Goal: Obtain resource: Obtain resource

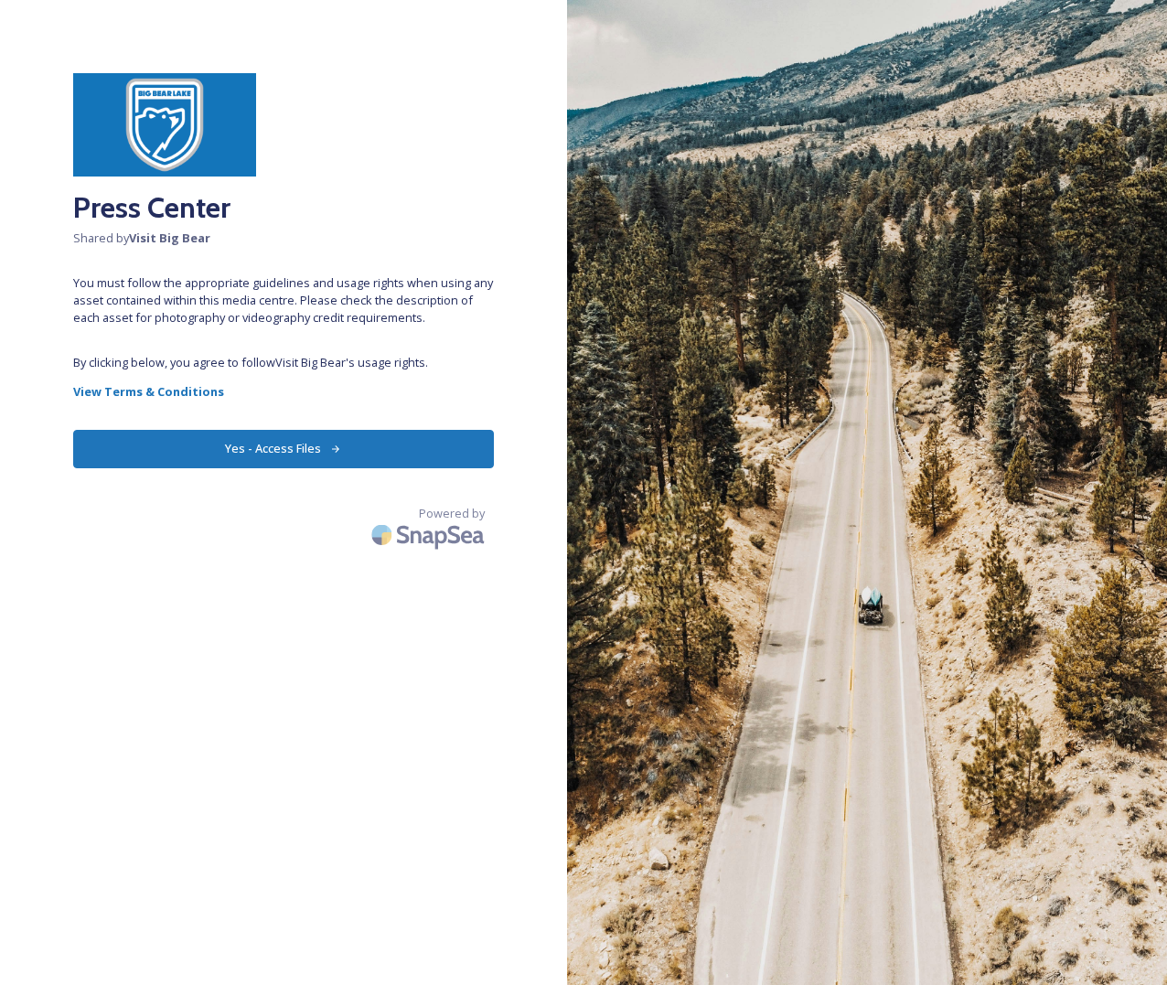
click at [297, 452] on button "Yes - Access Files" at bounding box center [283, 448] width 421 height 37
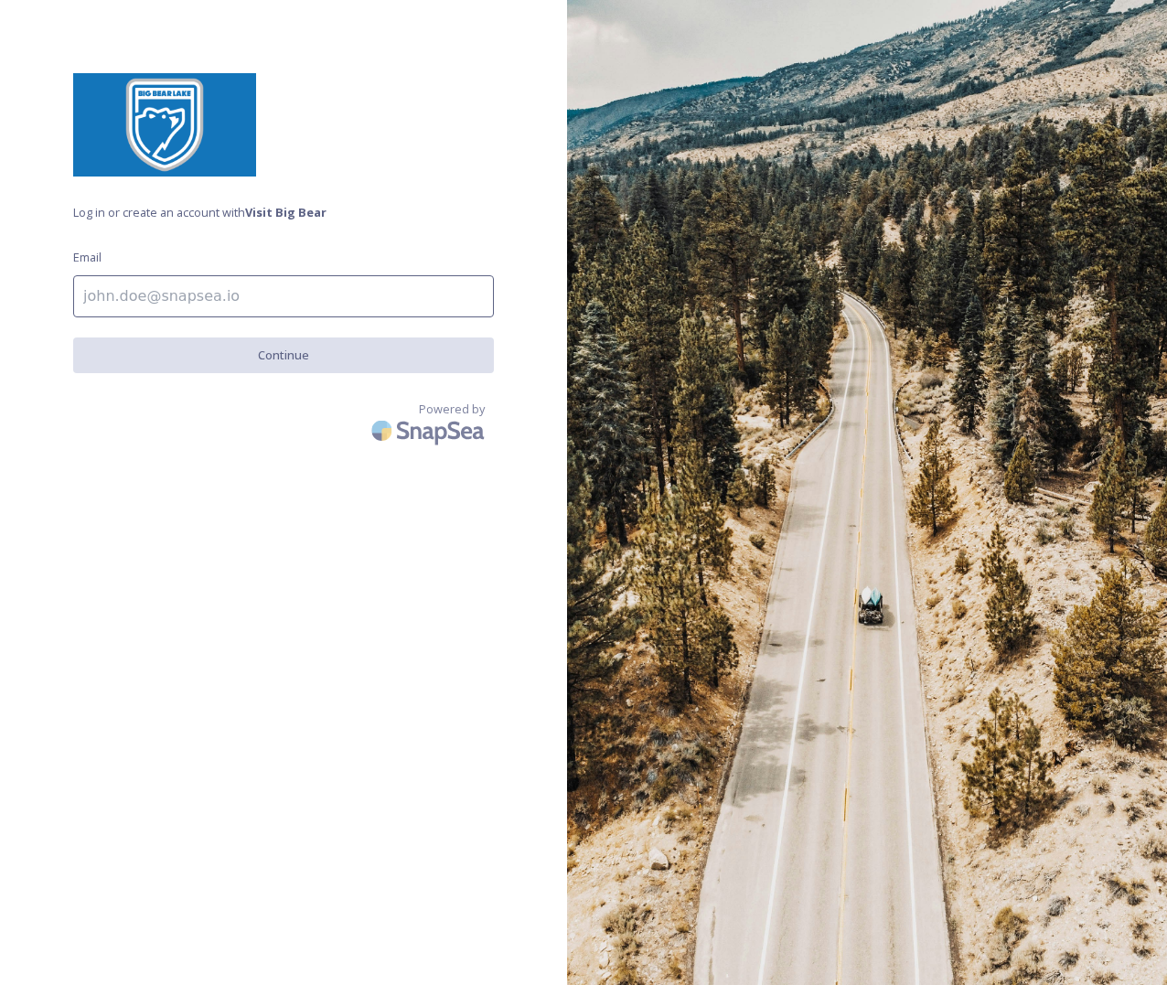
click at [239, 301] on input at bounding box center [283, 296] width 421 height 42
type input "[EMAIL_ADDRESS][DOMAIN_NAME]"
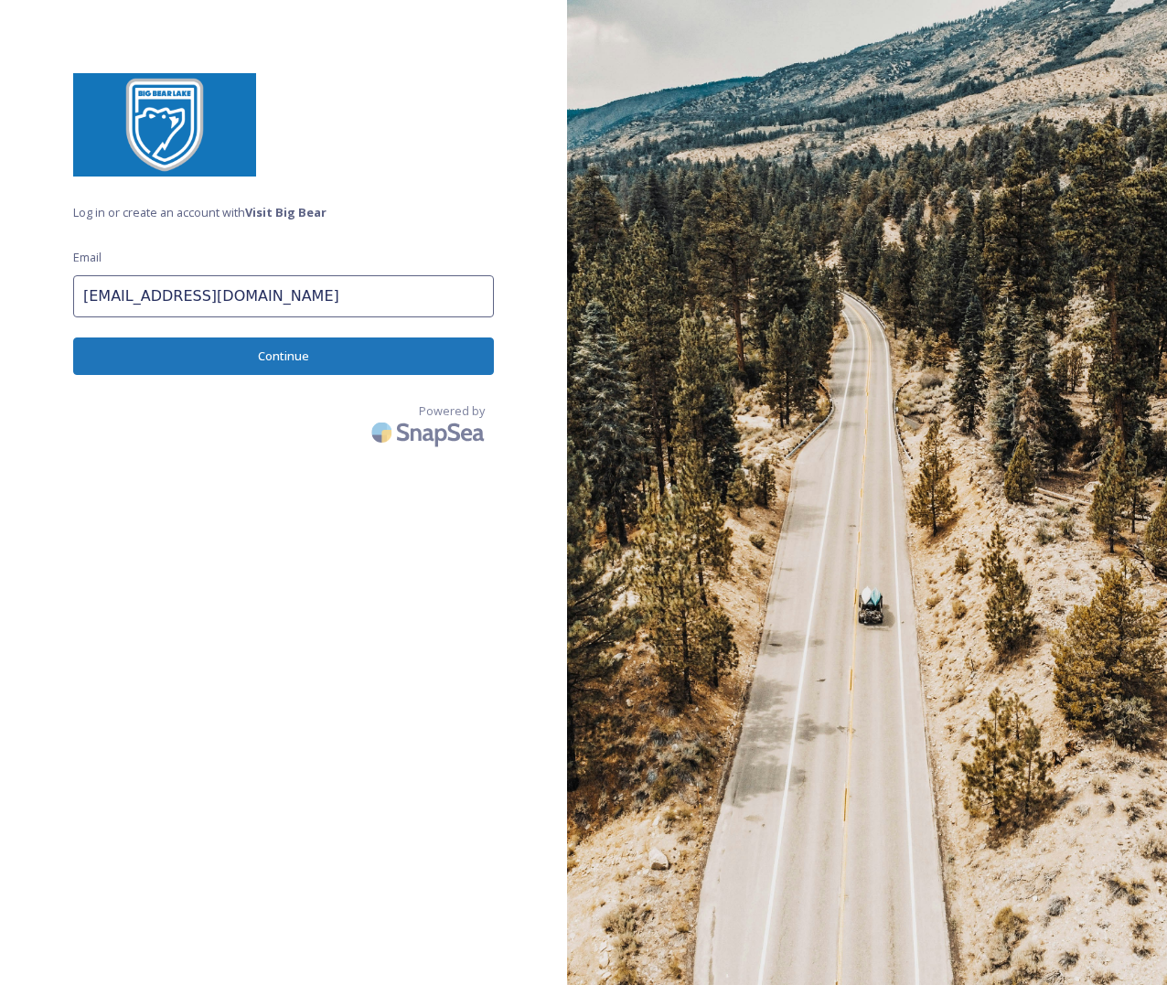
click at [232, 346] on button "Continue" at bounding box center [283, 355] width 421 height 37
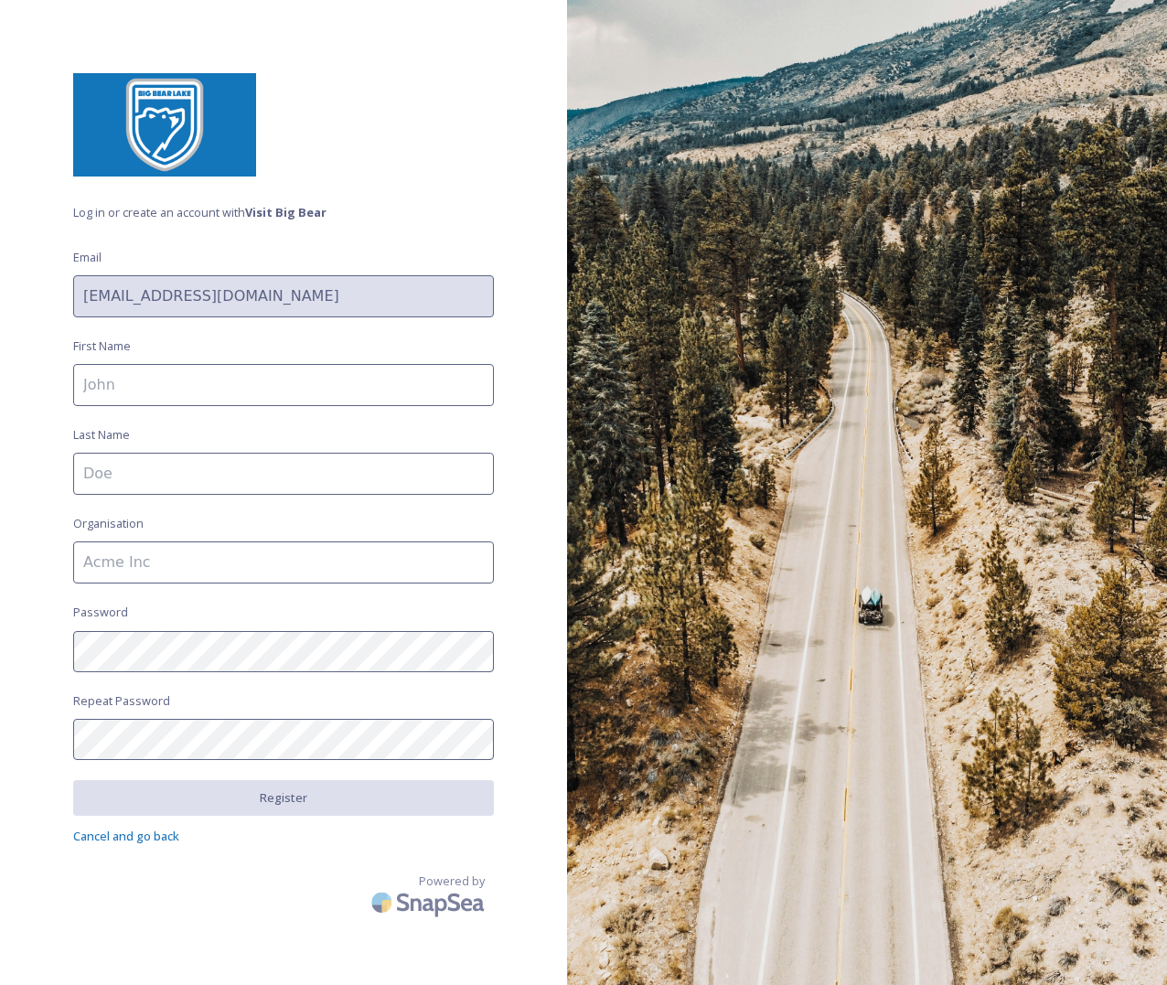
click at [249, 371] on input at bounding box center [283, 385] width 421 height 42
type input "[PERSON_NAME]"
type input "Locale Magazine"
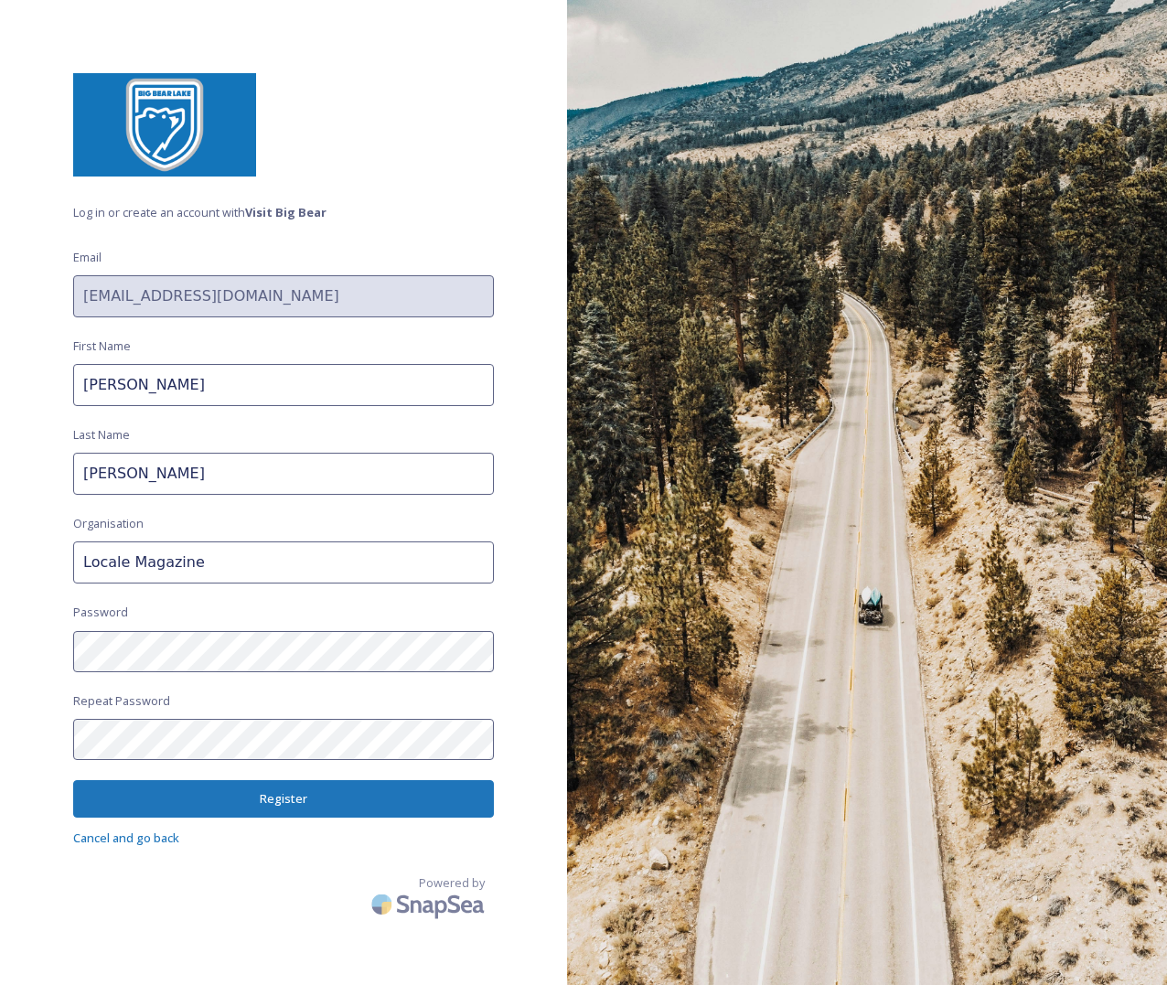
click at [270, 785] on button "Register" at bounding box center [283, 798] width 421 height 37
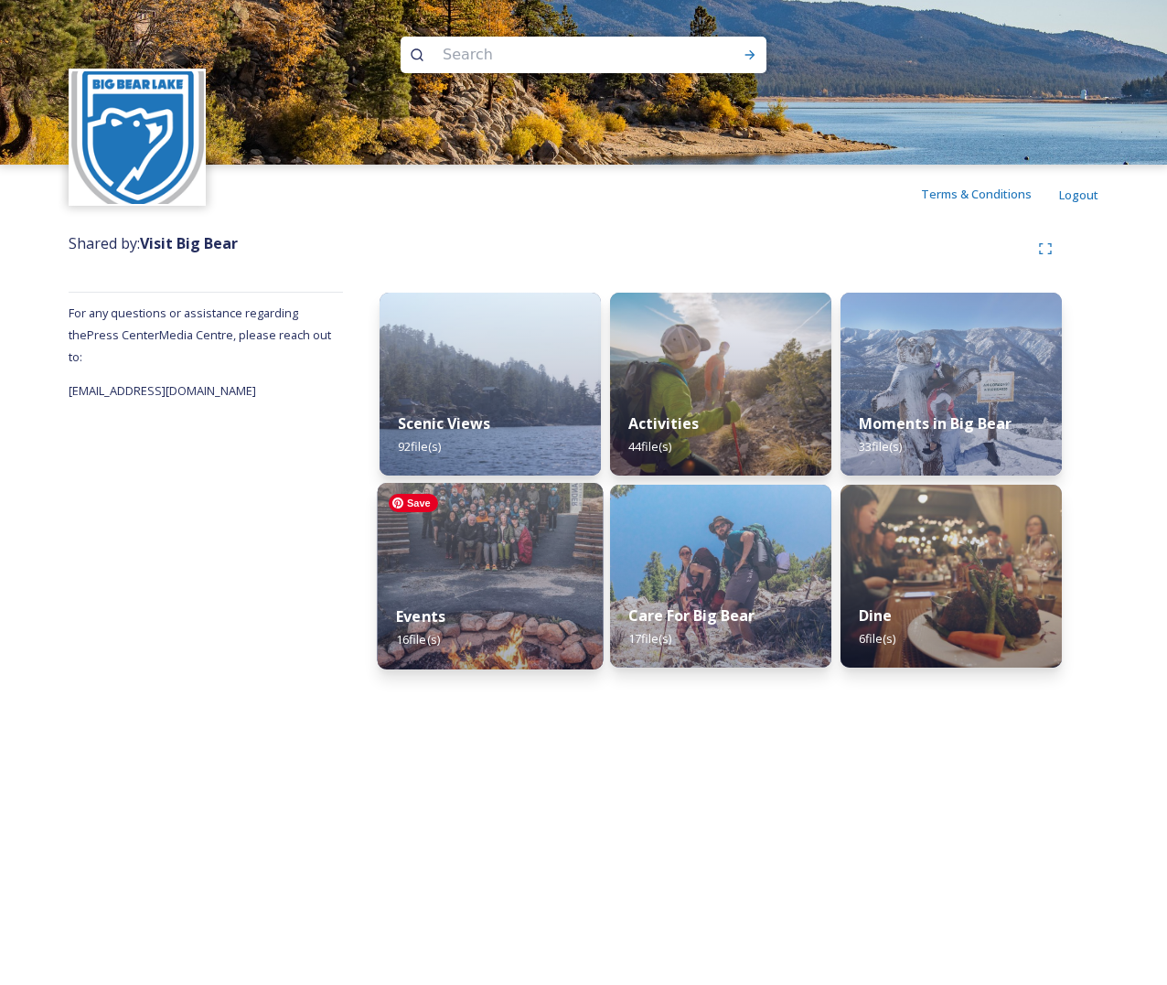
click at [505, 545] on img at bounding box center [491, 576] width 226 height 187
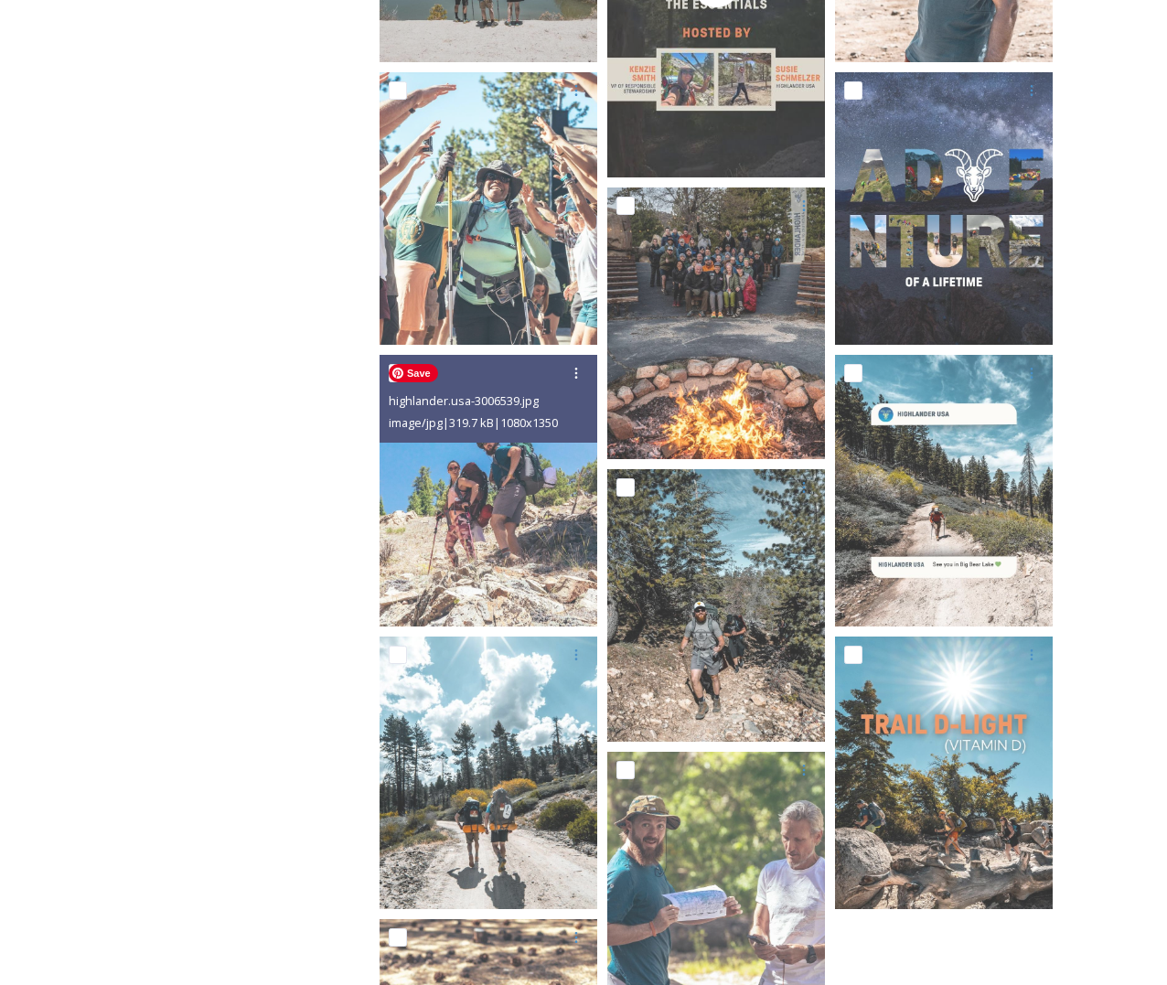
scroll to position [1024, 0]
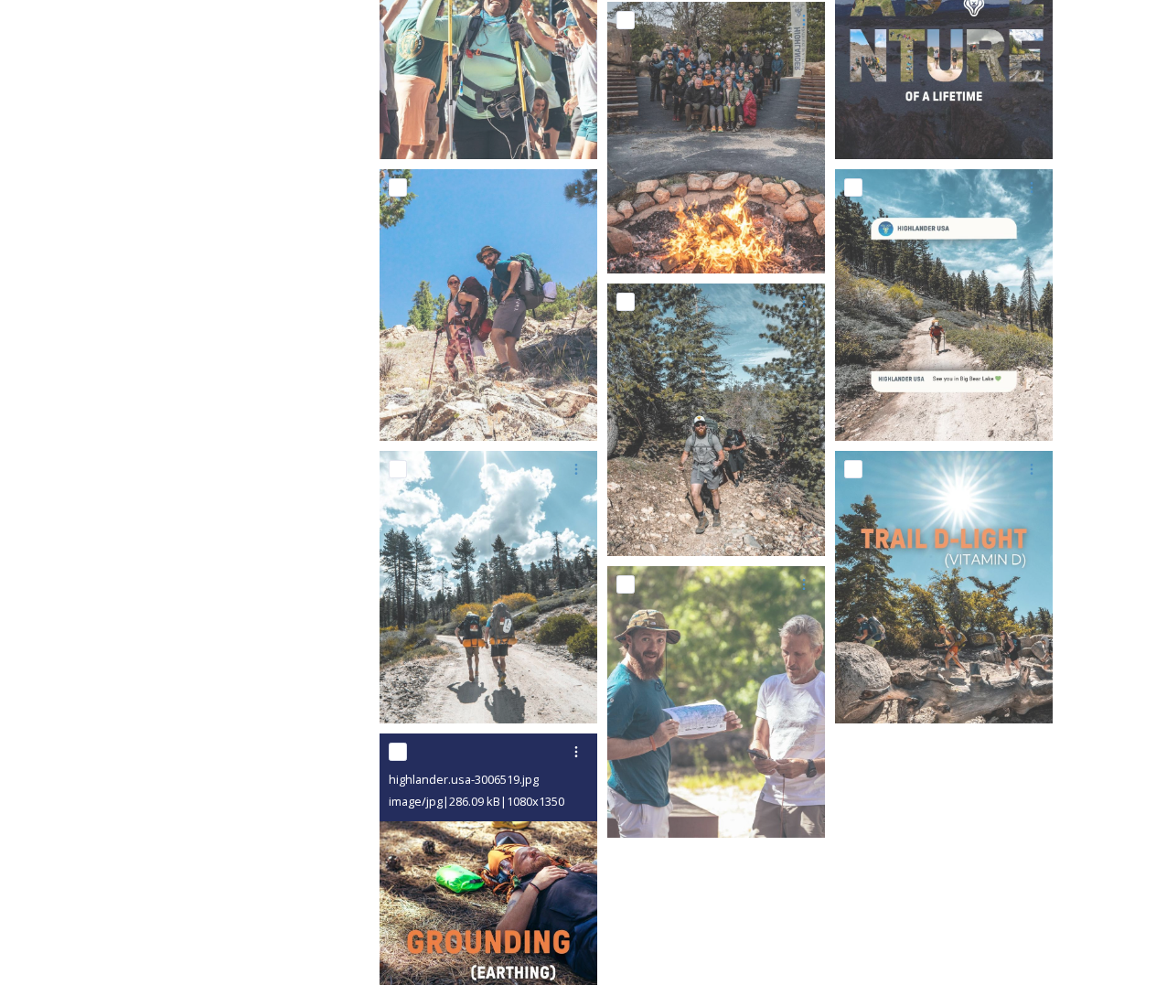
click at [493, 759] on div at bounding box center [491, 751] width 204 height 33
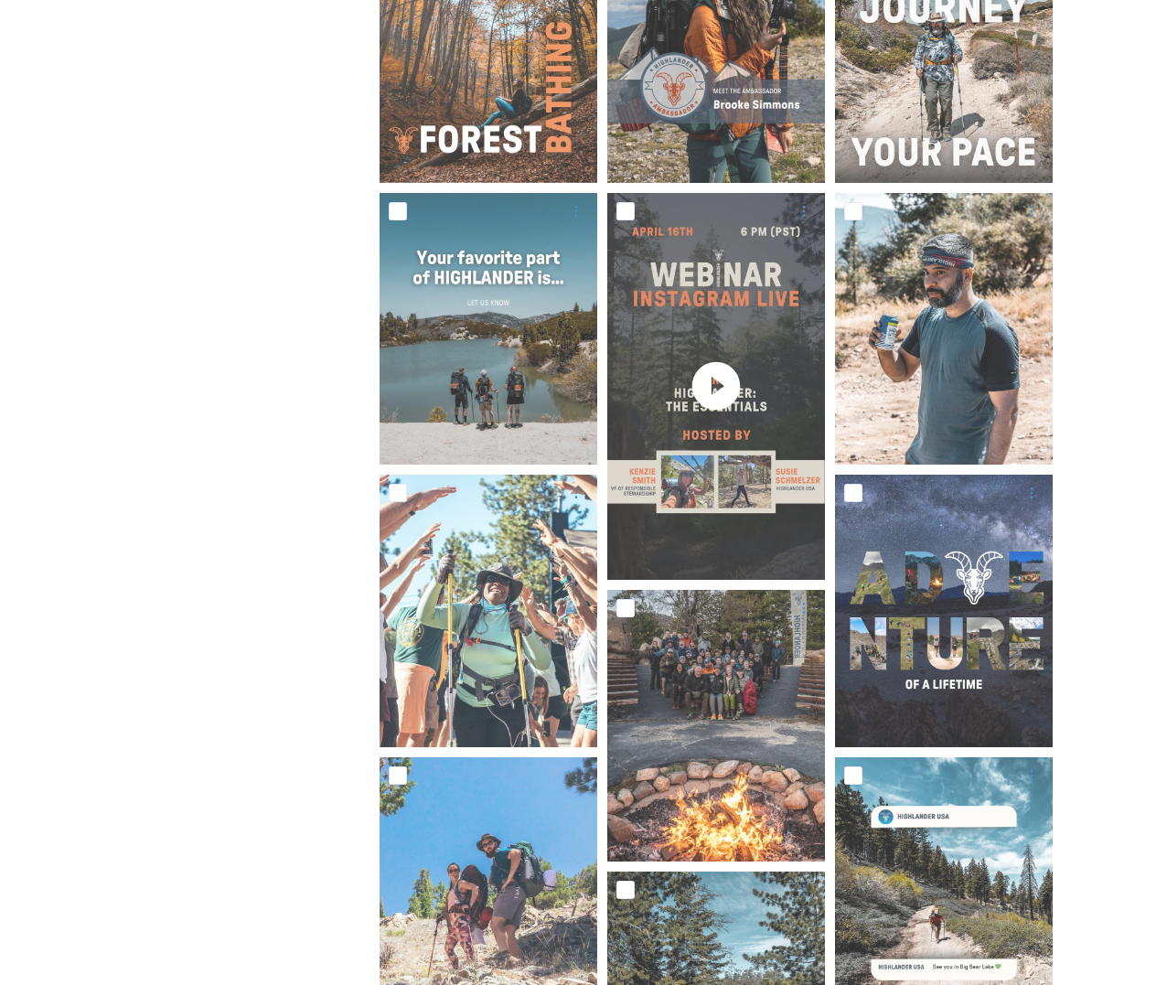
scroll to position [0, 0]
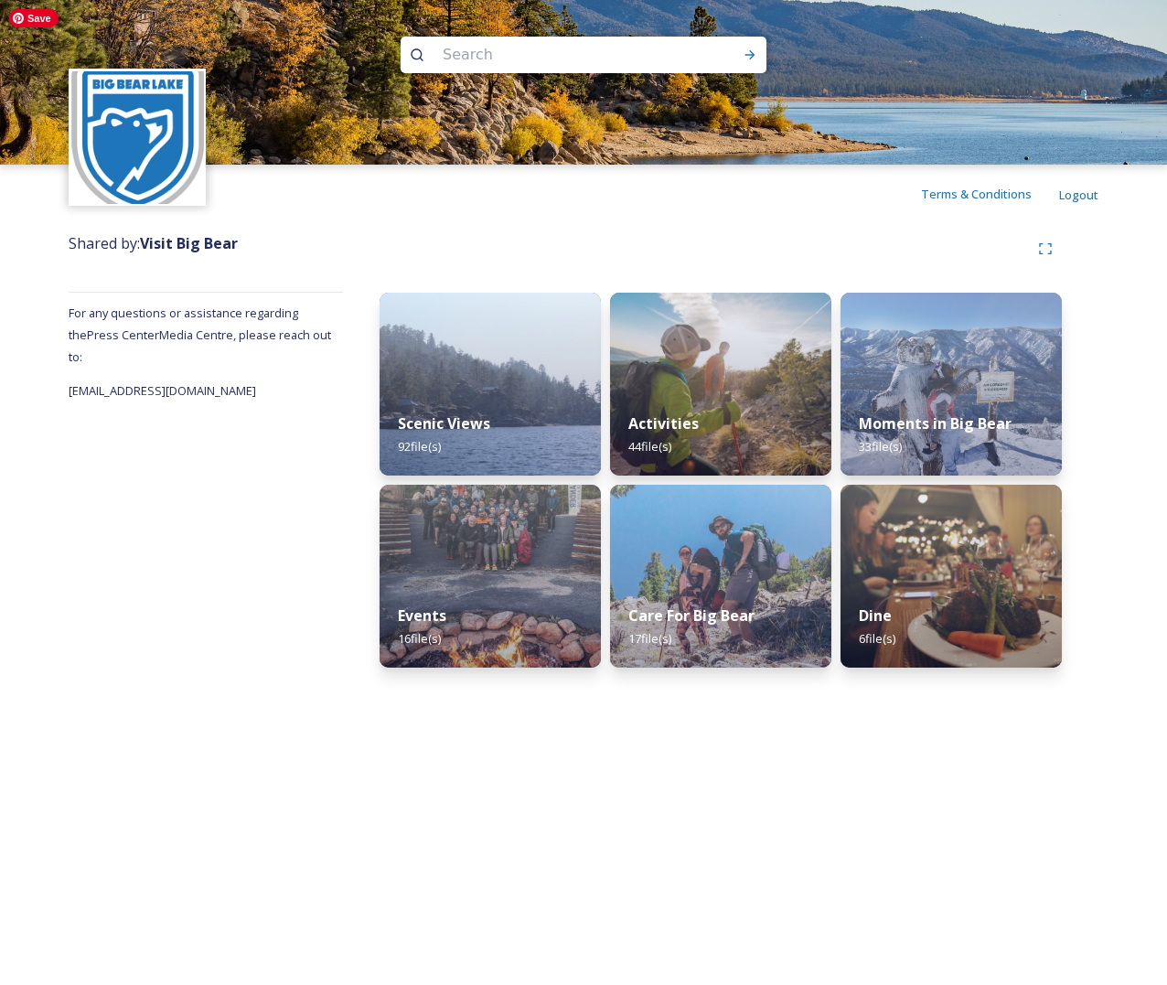
click at [469, 63] on input at bounding box center [559, 55] width 251 height 40
type input "yoga"
click at [761, 51] on div "Run Search" at bounding box center [749, 54] width 33 height 33
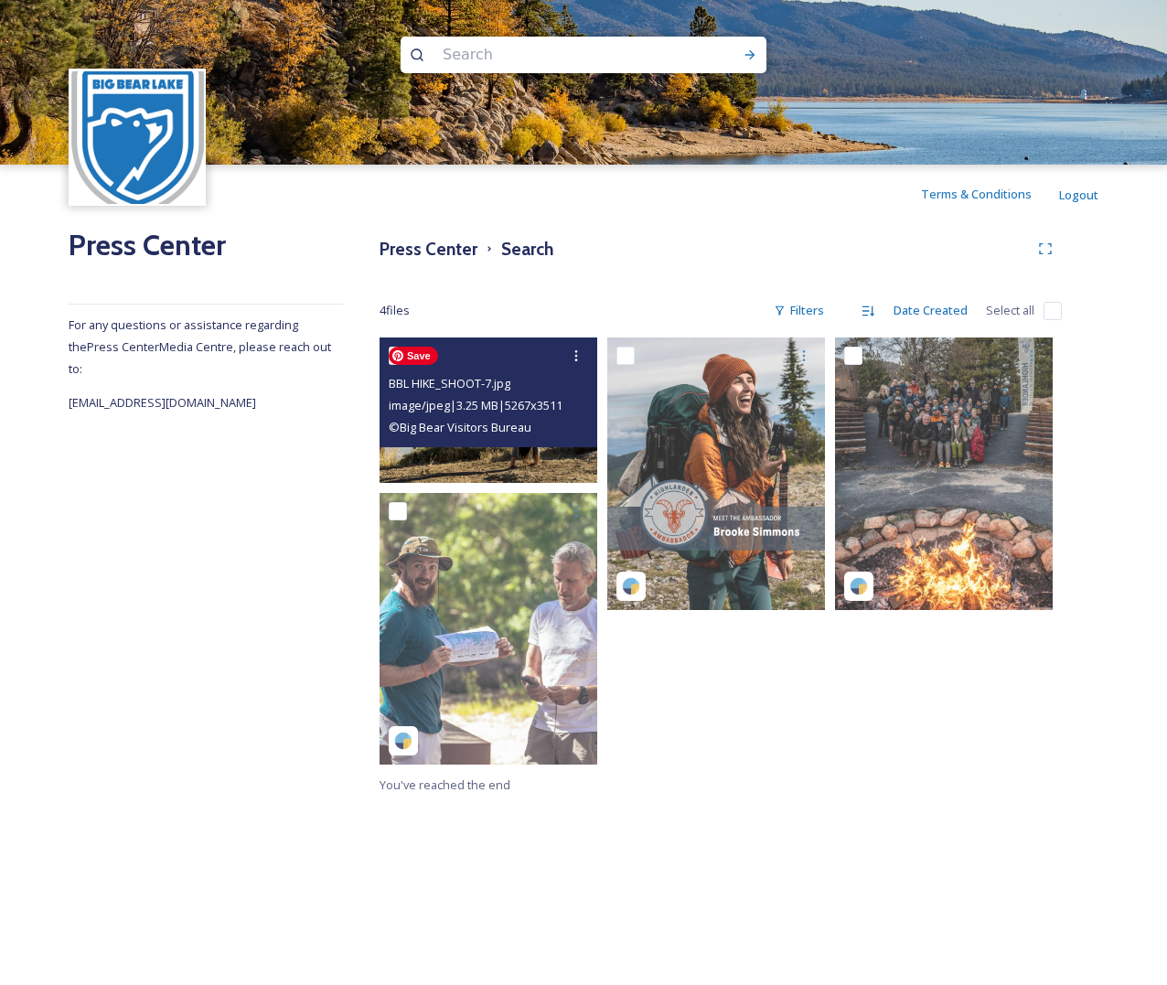
click at [481, 462] on img at bounding box center [489, 409] width 218 height 145
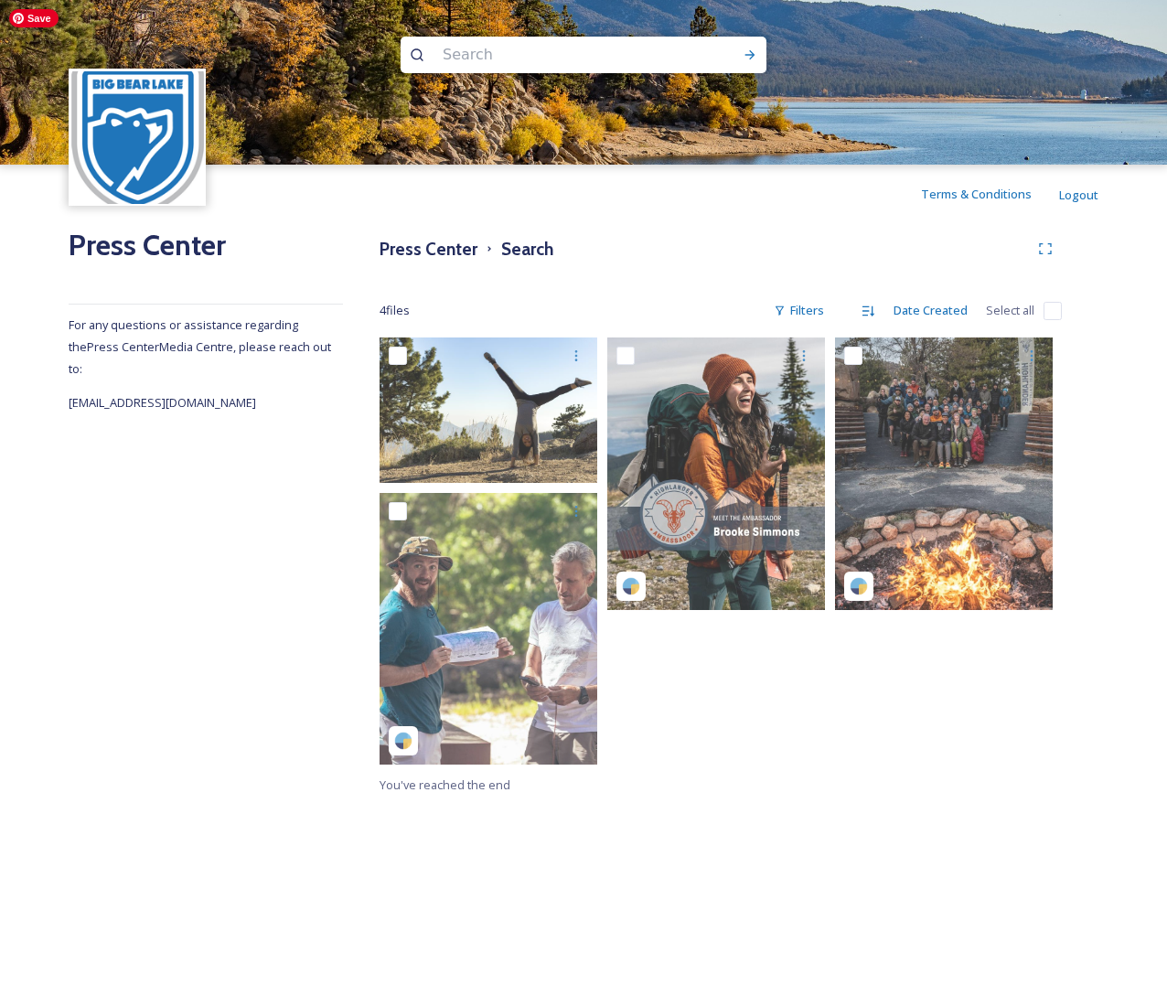
click at [650, 52] on input at bounding box center [559, 55] width 251 height 40
type input "village"
type input "wine"
click at [754, 51] on icon at bounding box center [750, 55] width 15 height 15
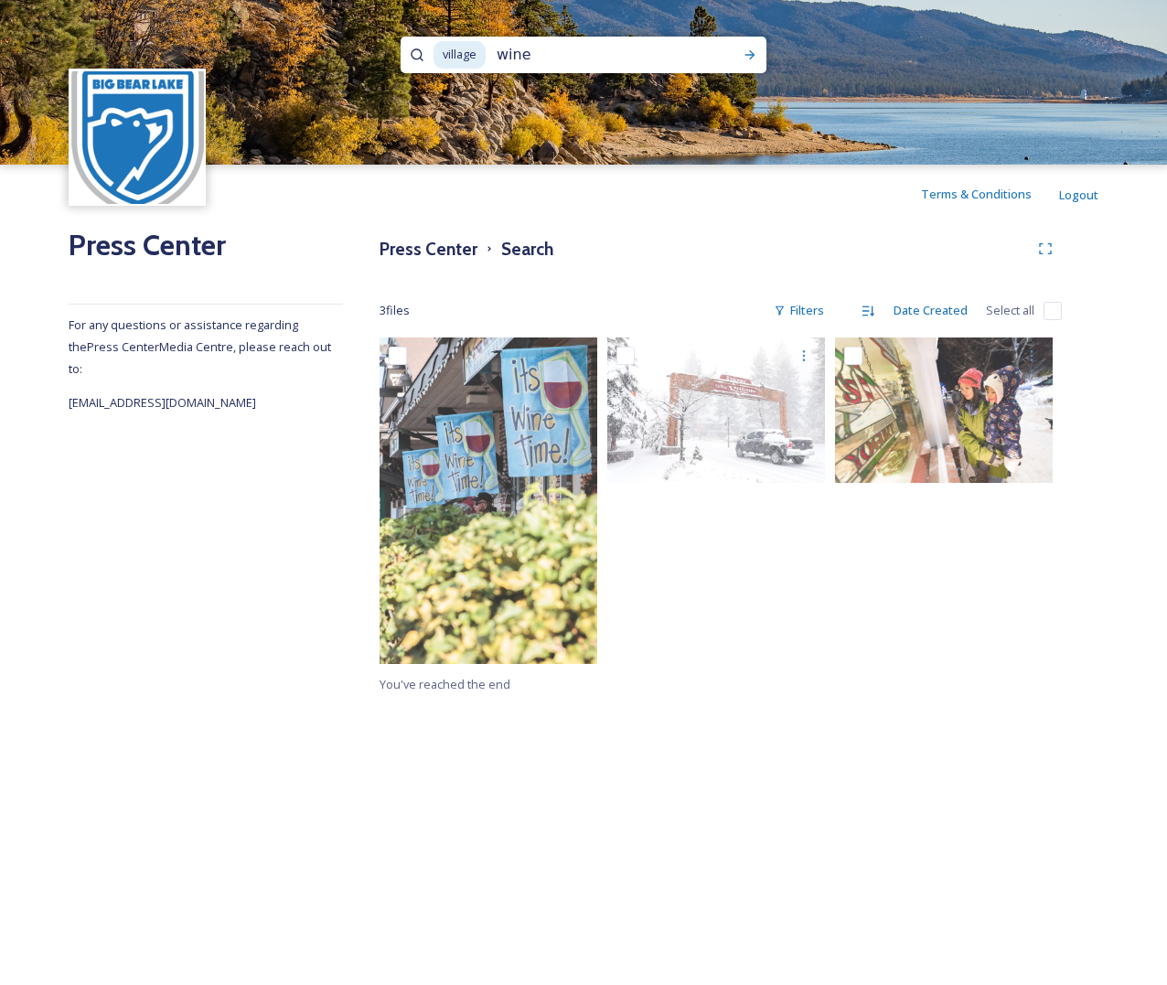
click at [526, 59] on input "wine" at bounding box center [599, 55] width 224 height 40
click at [500, 55] on input at bounding box center [599, 55] width 224 height 40
type input "v"
type input "oktoberfest"
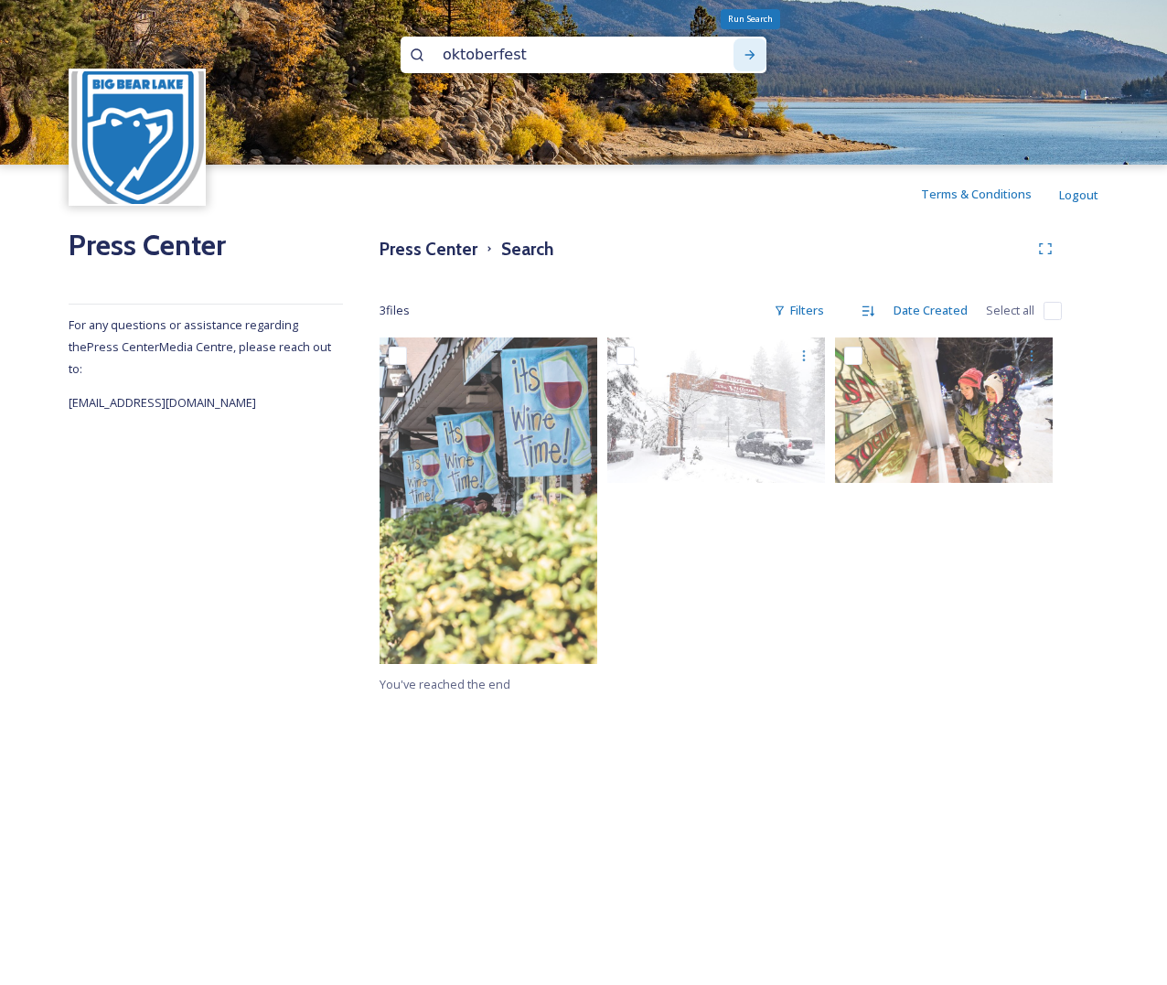
click at [746, 56] on icon at bounding box center [750, 55] width 15 height 15
